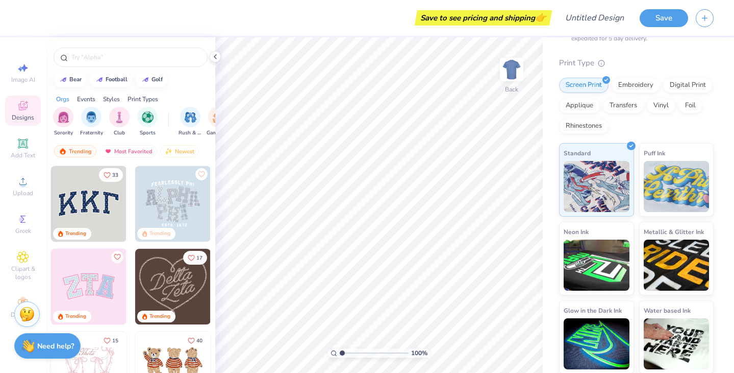
scroll to position [96, 0]
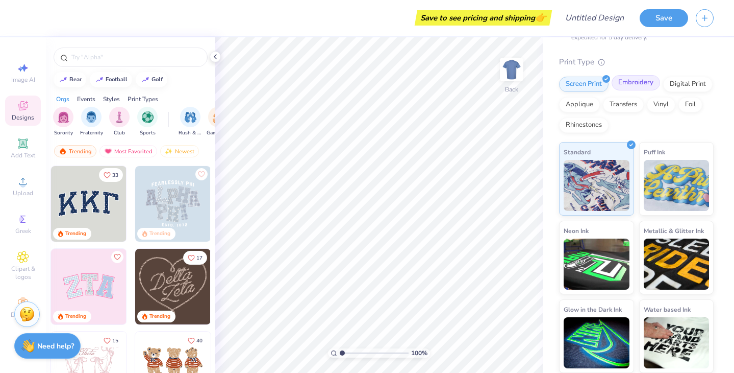
click at [626, 91] on div "Screen Print Embroidery Digital Print Applique Transfers Vinyl Foil Rhinestones" at bounding box center [636, 105] width 155 height 56
click at [629, 86] on div "Embroidery" at bounding box center [636, 82] width 48 height 15
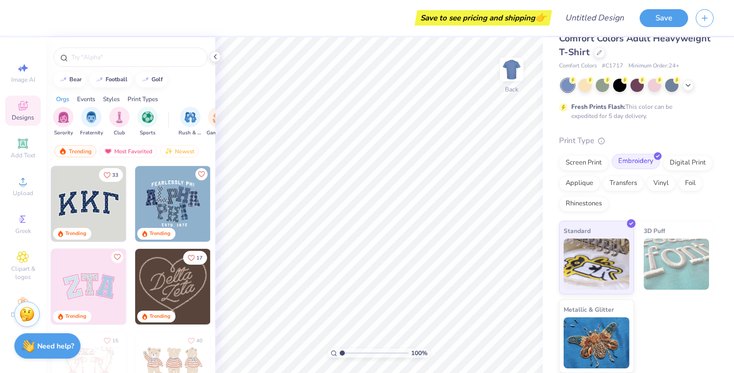
scroll to position [18, 0]
click at [91, 98] on div "Events" at bounding box center [86, 98] width 18 height 9
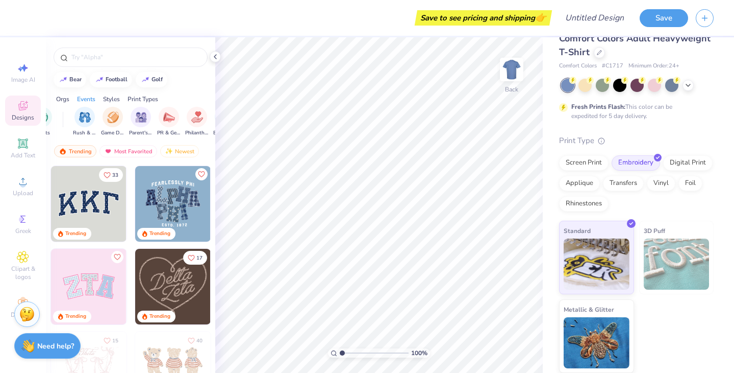
click at [111, 98] on div "Styles" at bounding box center [111, 98] width 17 height 9
click at [47, 364] on div "33 Trending Trending Trending 17 Trending 15 Trending 40 Trending 10 Trending 1…" at bounding box center [130, 287] width 169 height 245
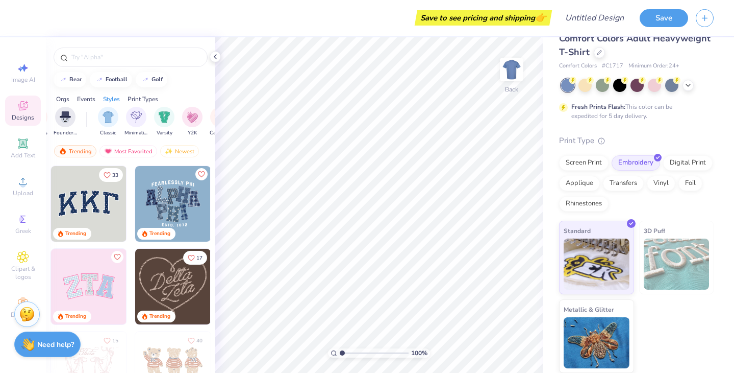
click at [47, 344] on strong "Need help?" at bounding box center [55, 344] width 37 height 10
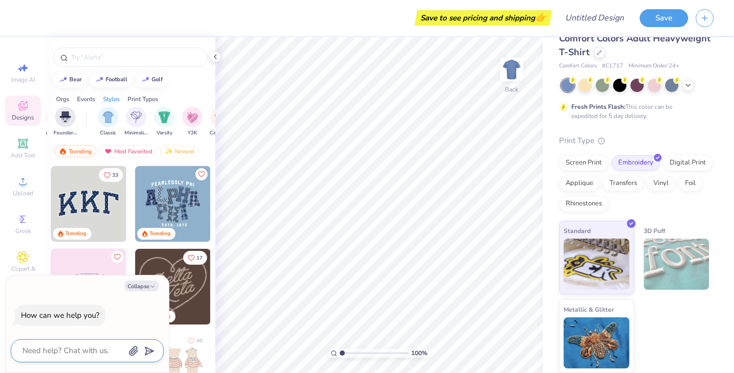
click at [86, 343] on textarea at bounding box center [73, 350] width 104 height 14
type textarea "c"
type textarea "x"
type textarea "cr"
type textarea "x"
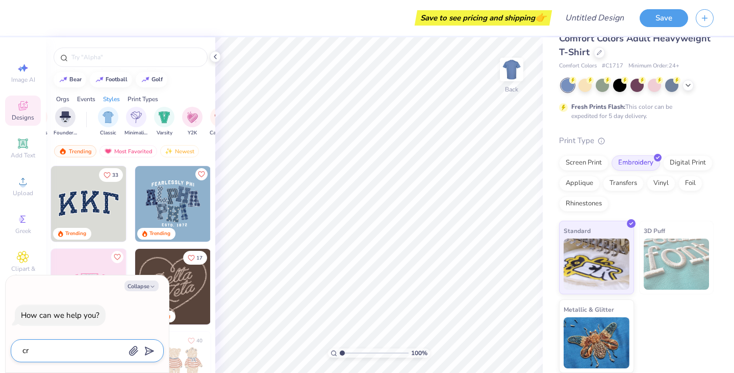
type textarea "cre"
type textarea "x"
type textarea "crew"
type textarea "x"
type textarea "crewn"
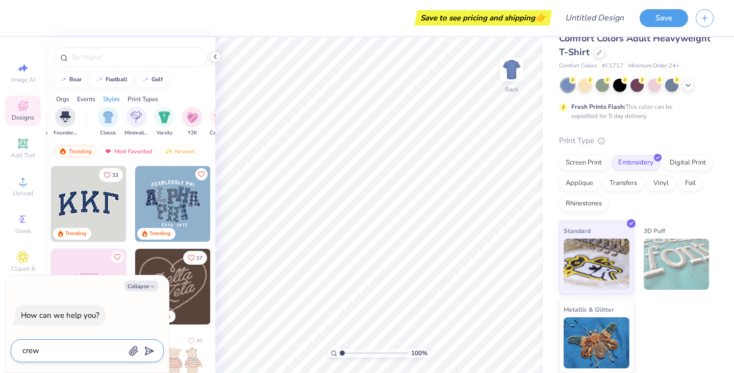
type textarea "x"
type textarea "crewne"
type textarea "x"
type textarea "crewnec"
type textarea "x"
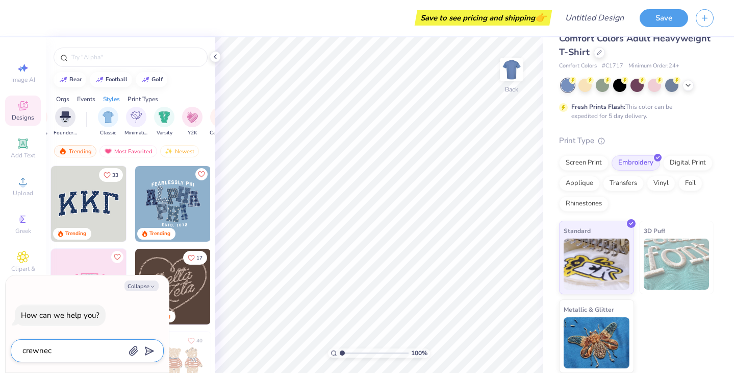
type textarea "crewneck"
type textarea "x"
type textarea "crewneck"
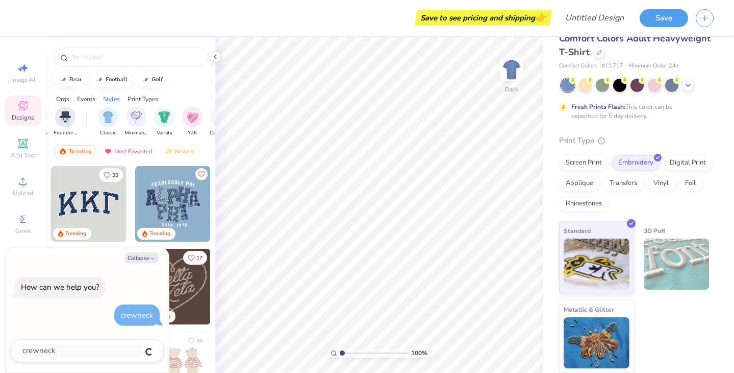
type textarea "x"
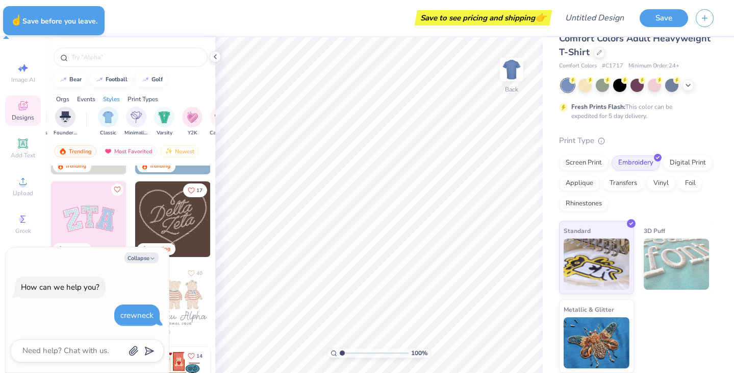
type textarea "x"
